Goal: Book appointment/travel/reservation

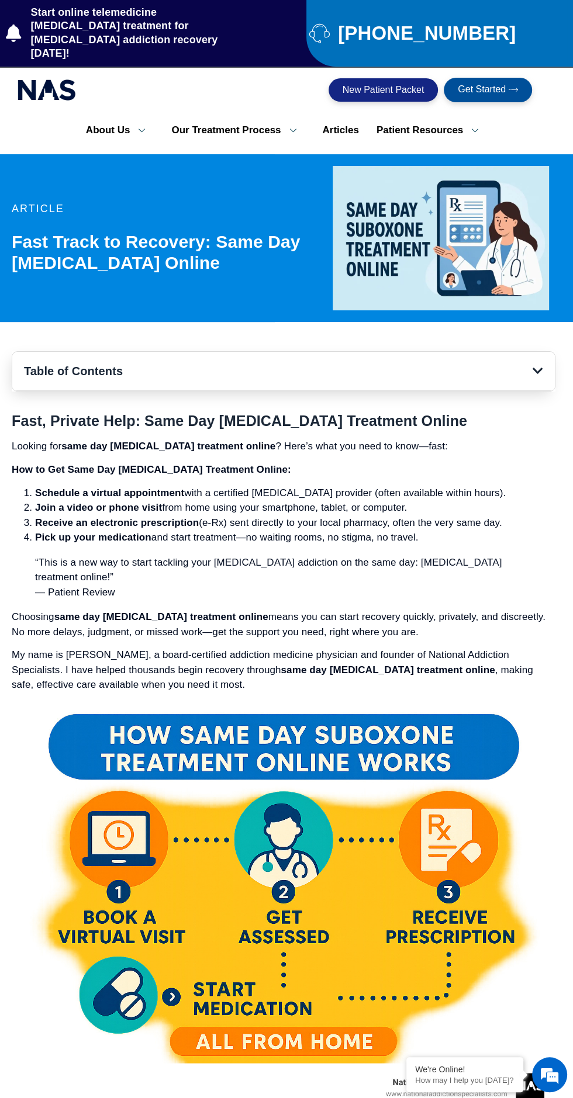
click at [497, 85] on span "Get Started" at bounding box center [481, 90] width 48 height 11
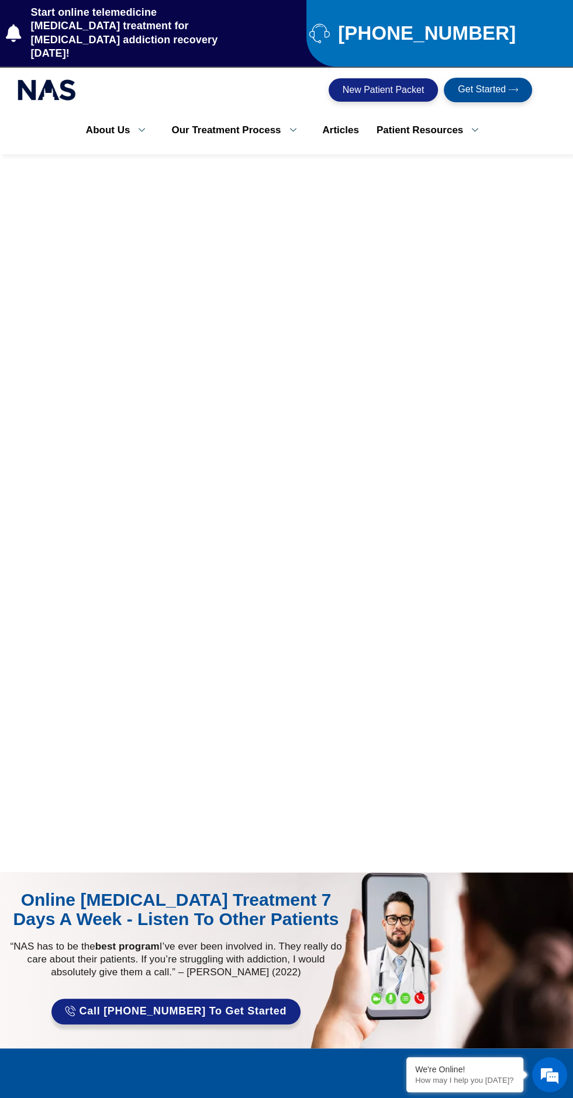
scroll to position [16, 0]
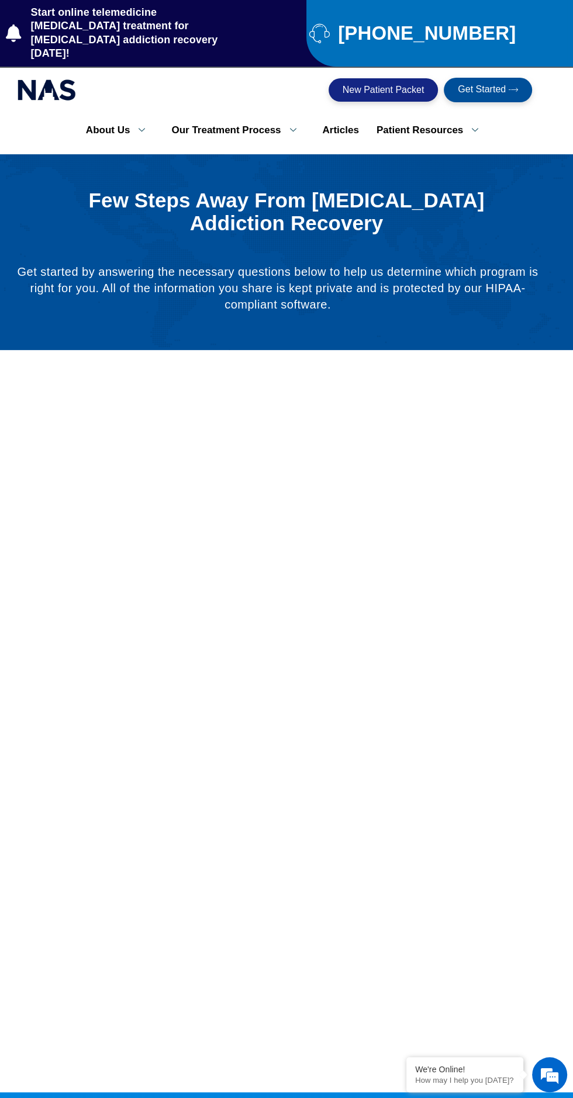
scroll to position [10, 0]
